Goal: Check status: Check status

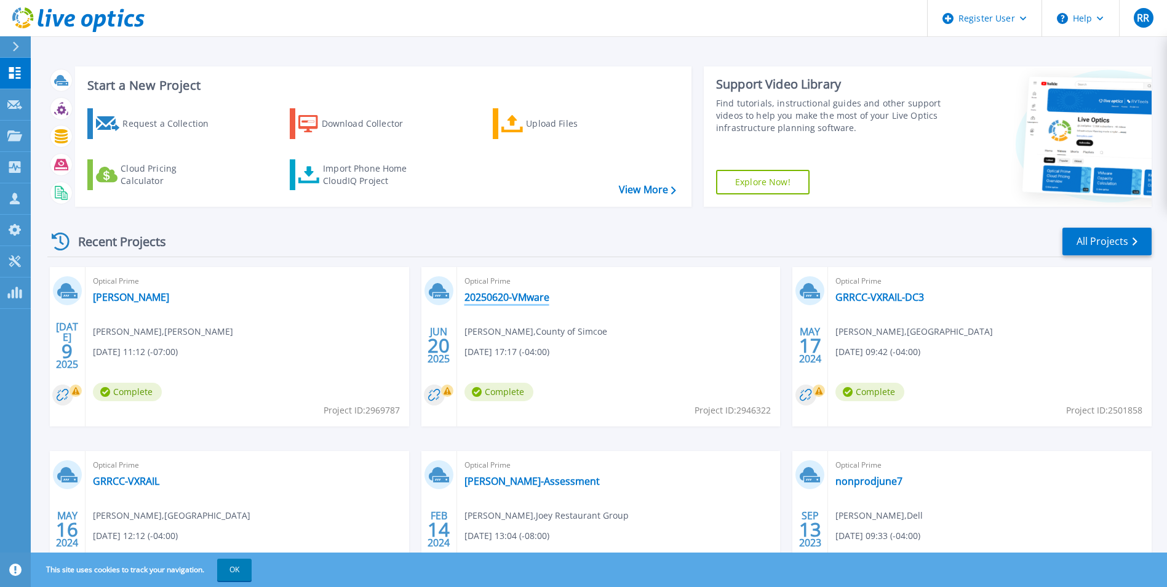
click at [517, 300] on link "20250620-VMware" at bounding box center [507, 297] width 85 height 12
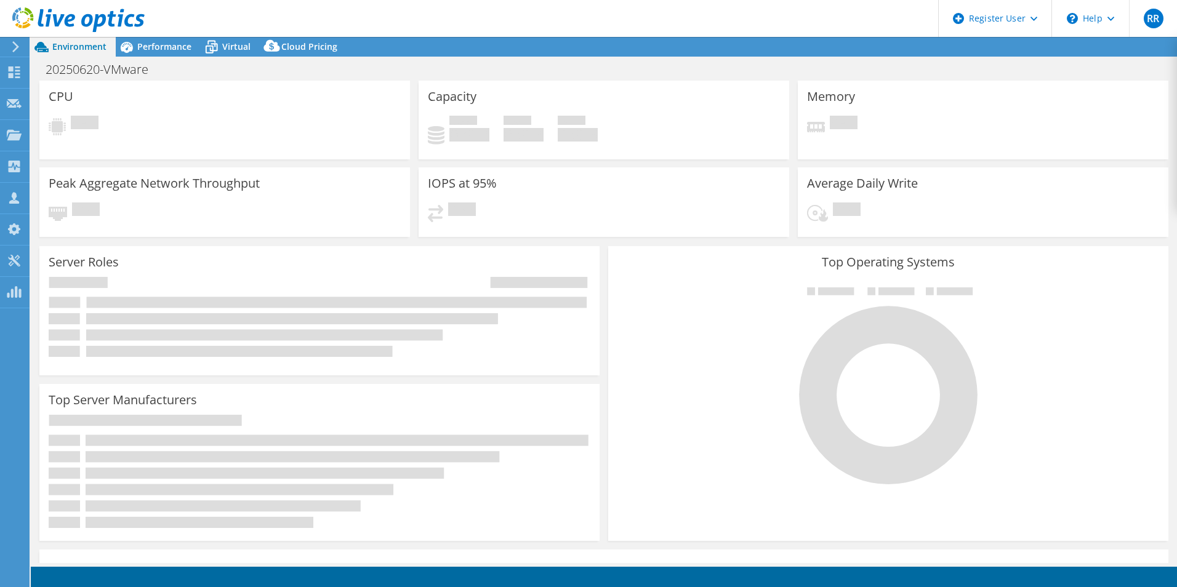
select select "[GEOGRAPHIC_DATA]"
select select "CAD"
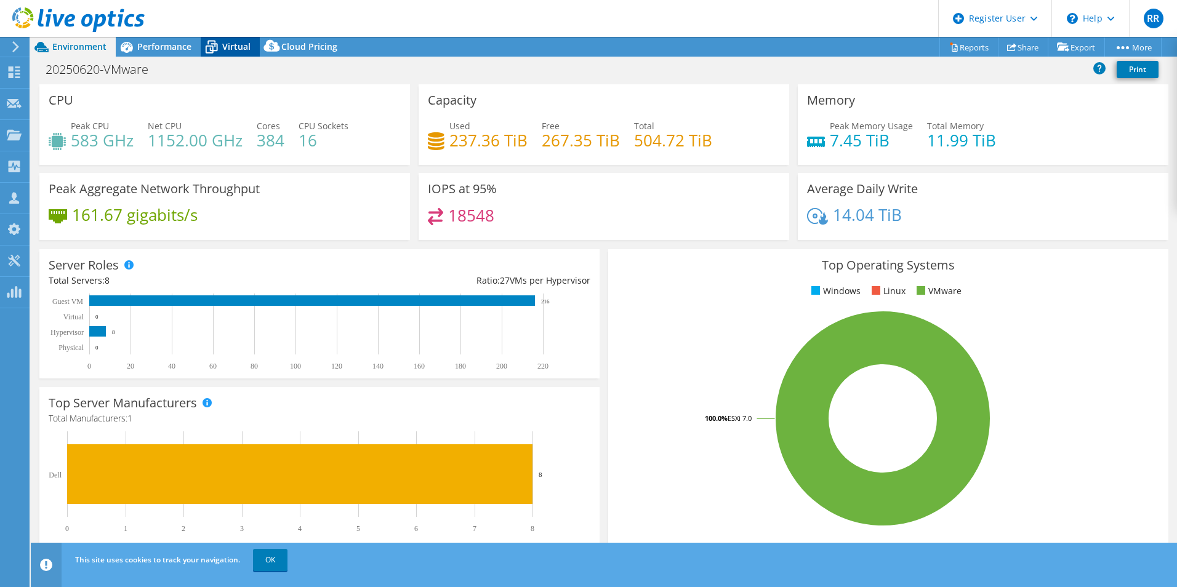
click at [231, 46] on span "Virtual" at bounding box center [236, 47] width 28 height 12
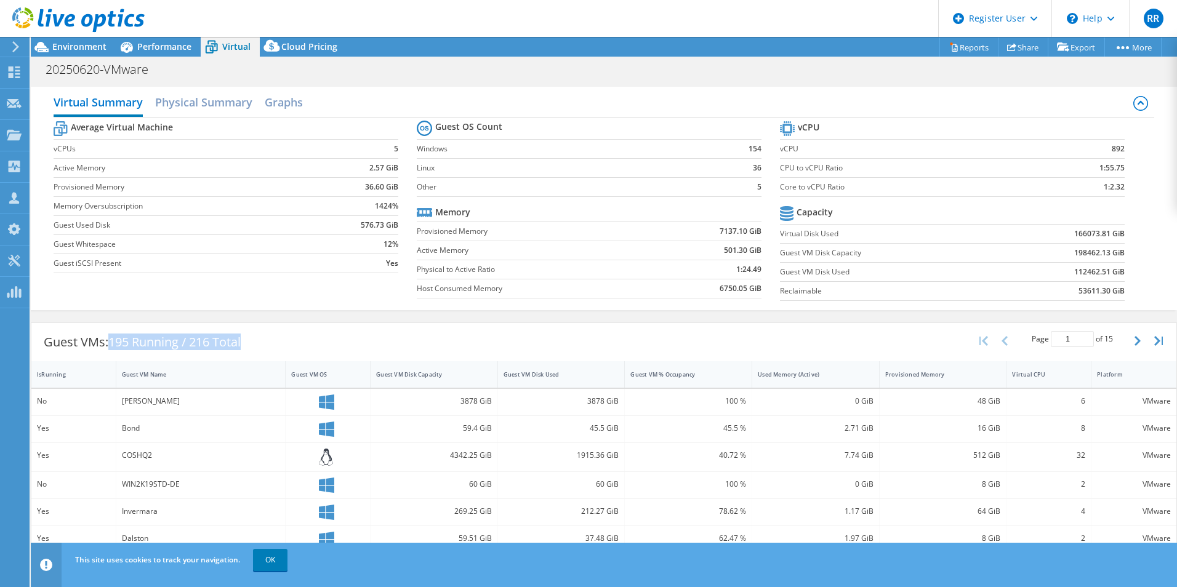
drag, startPoint x: 422, startPoint y: 342, endPoint x: 110, endPoint y: 343, distance: 312.0
click at [110, 343] on div "Guest VMs: 195 Running / 216 Total Page 1 of 15 5 rows 10 rows 20 rows 25 rows …" at bounding box center [603, 342] width 1145 height 38
drag, startPoint x: 110, startPoint y: 343, endPoint x: 116, endPoint y: 345, distance: 6.3
click at [112, 343] on span "195 Running / 216 Total" at bounding box center [174, 342] width 132 height 17
drag, startPoint x: 401, startPoint y: 350, endPoint x: 110, endPoint y: 348, distance: 290.5
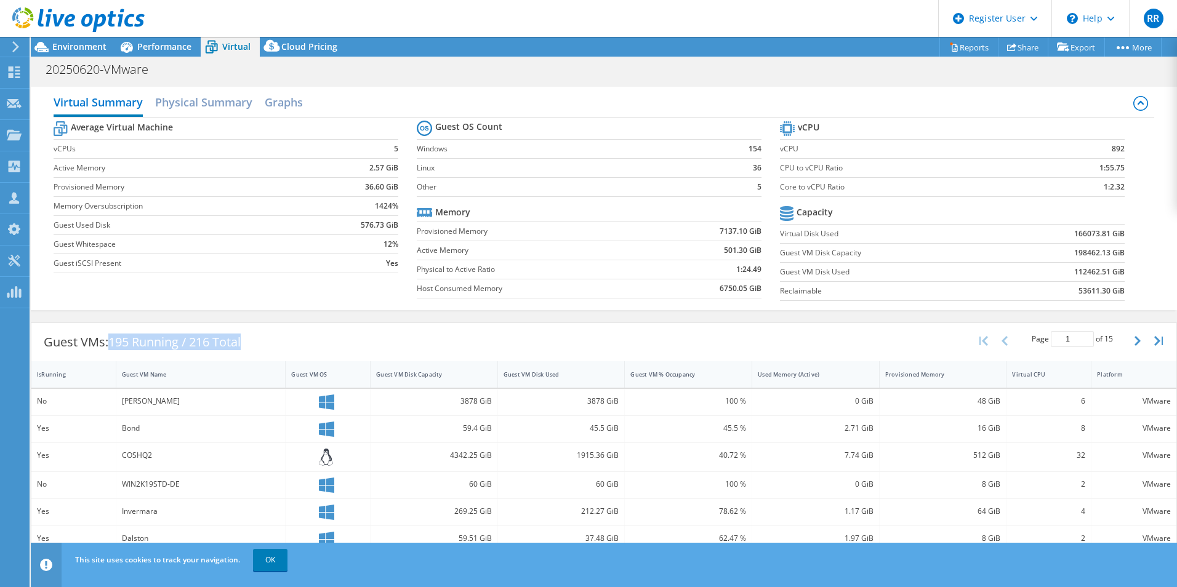
click at [110, 348] on div "Guest VMs: 195 Running / 216 Total Page 1 of 15 5 rows 10 rows 20 rows 25 rows …" at bounding box center [603, 342] width 1145 height 38
drag, startPoint x: 110, startPoint y: 348, endPoint x: 132, endPoint y: 348, distance: 22.2
click at [111, 348] on div "Guest VMs: 195 Running / 216 Total" at bounding box center [142, 342] width 222 height 38
click at [537, 351] on div "Guest VMs: 195 Running / 216 Total Page 1 of 15 5 rows 10 rows 20 rows 25 rows …" at bounding box center [603, 342] width 1145 height 38
drag, startPoint x: 329, startPoint y: 348, endPoint x: 112, endPoint y: 336, distance: 217.0
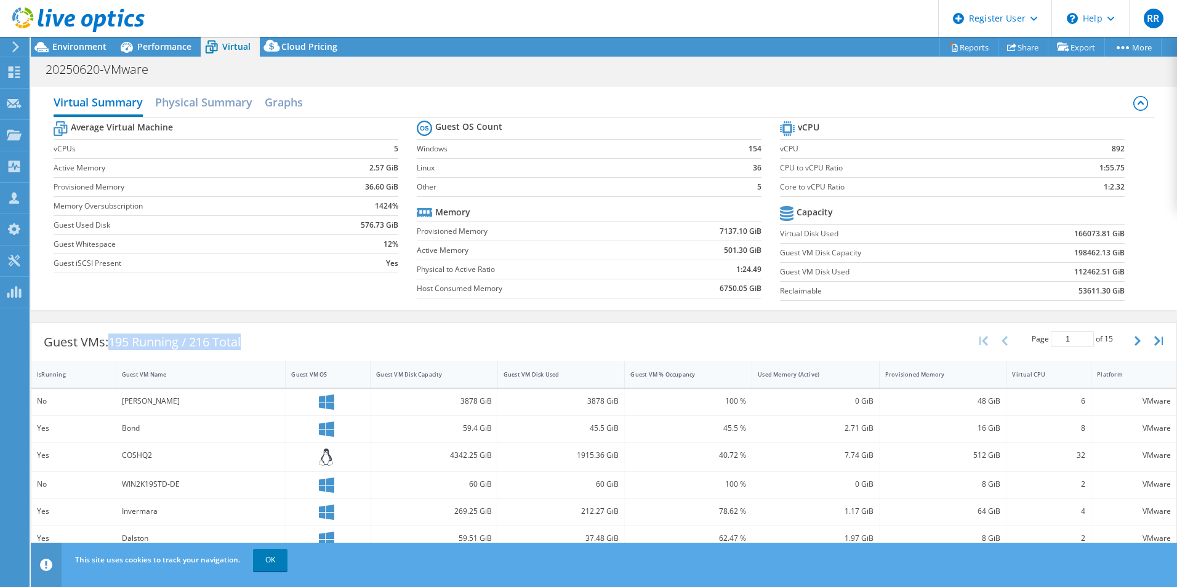
click at [112, 336] on div "Guest VMs: 195 Running / 216 Total Page 1 of 15 5 rows 10 rows 20 rows 25 rows …" at bounding box center [603, 342] width 1145 height 38
click at [605, 343] on div "Guest VMs: 195 Running / 216 Total Page 1 of 15 5 rows 10 rows 20 rows 25 rows …" at bounding box center [603, 342] width 1145 height 38
